Goal: Information Seeking & Learning: Compare options

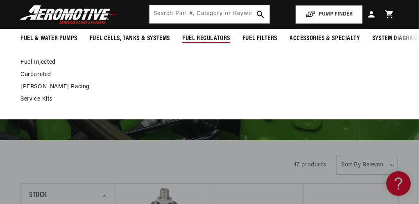
scroll to position [0, 691]
click at [194, 39] on span "Fuel Regulators" at bounding box center [206, 38] width 48 height 9
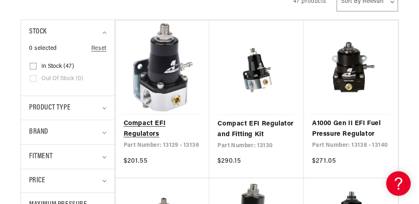
scroll to position [0, 1036]
click at [171, 119] on link "Compact EFI Regulators" at bounding box center [163, 129] width 78 height 21
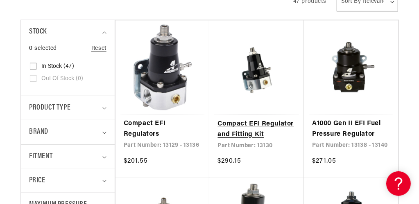
scroll to position [0, 0]
click at [260, 119] on link "Compact EFI Regulator and Fitting Kit" at bounding box center [257, 129] width 78 height 21
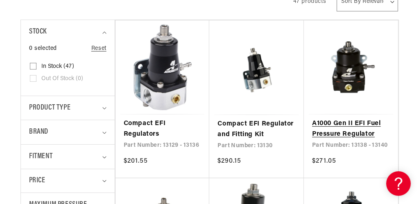
scroll to position [0, 1036]
click at [354, 119] on link "A1000 Gen II EFI Fuel Pressure Regulator" at bounding box center [351, 129] width 78 height 21
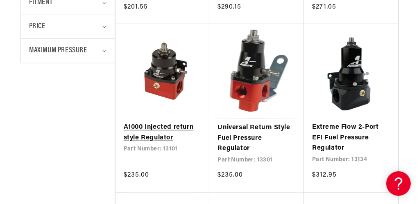
scroll to position [369, 0]
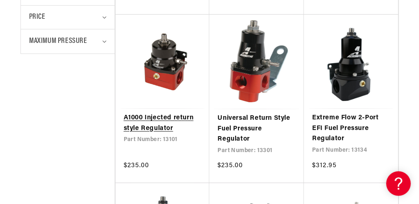
click at [163, 113] on link "A1000 Injected return style Regulator" at bounding box center [163, 123] width 78 height 21
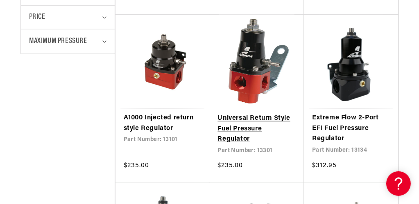
scroll to position [0, 691]
click at [252, 113] on link "Universal Return Style Fuel Pressure Regulator" at bounding box center [257, 129] width 78 height 32
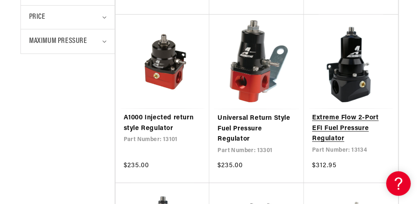
scroll to position [0, 1036]
click at [356, 113] on link "Extreme Flow 2-Port EFI Fuel Pressure Regulator" at bounding box center [351, 129] width 78 height 32
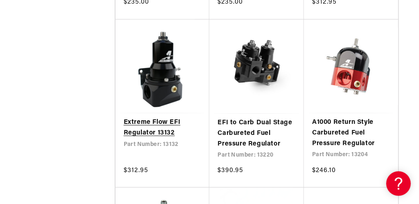
scroll to position [0, 345]
click at [160, 129] on link "Extreme Flow EFI Regulator 13132" at bounding box center [163, 128] width 78 height 21
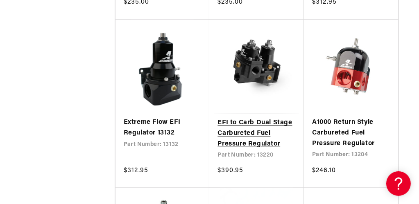
scroll to position [0, 0]
click at [257, 132] on link "EFI to Carb Dual Stage Carbureted Fuel Pressure Regulator" at bounding box center [257, 134] width 78 height 32
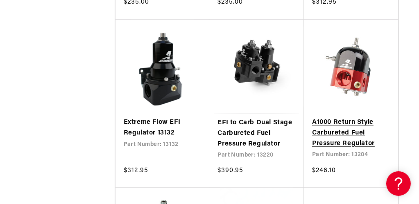
click at [348, 137] on link "A1000 Return Style Carbureted Fuel Pressure Regulator" at bounding box center [351, 134] width 78 height 32
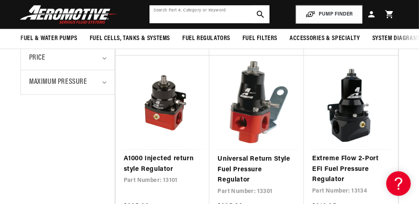
click at [183, 15] on input "text" at bounding box center [210, 14] width 120 height 18
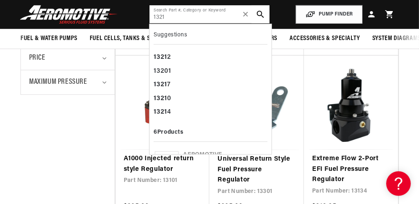
scroll to position [0, 0]
type input "13214"
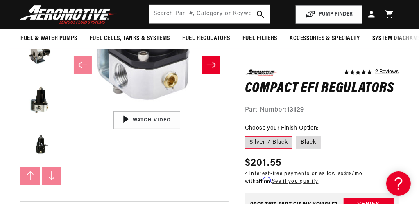
scroll to position [123, 0]
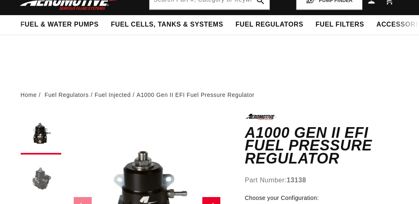
scroll to position [164, 0]
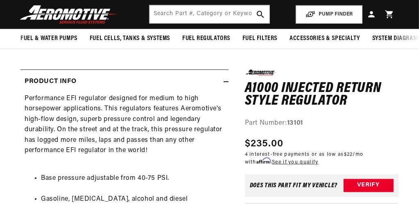
scroll to position [164, 0]
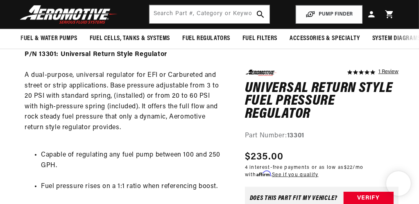
scroll to position [246, 0]
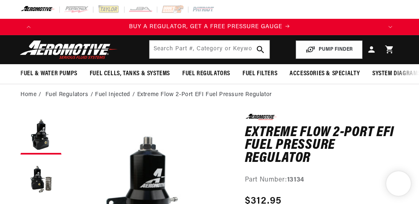
scroll to position [164, 0]
